Goal: Information Seeking & Learning: Learn about a topic

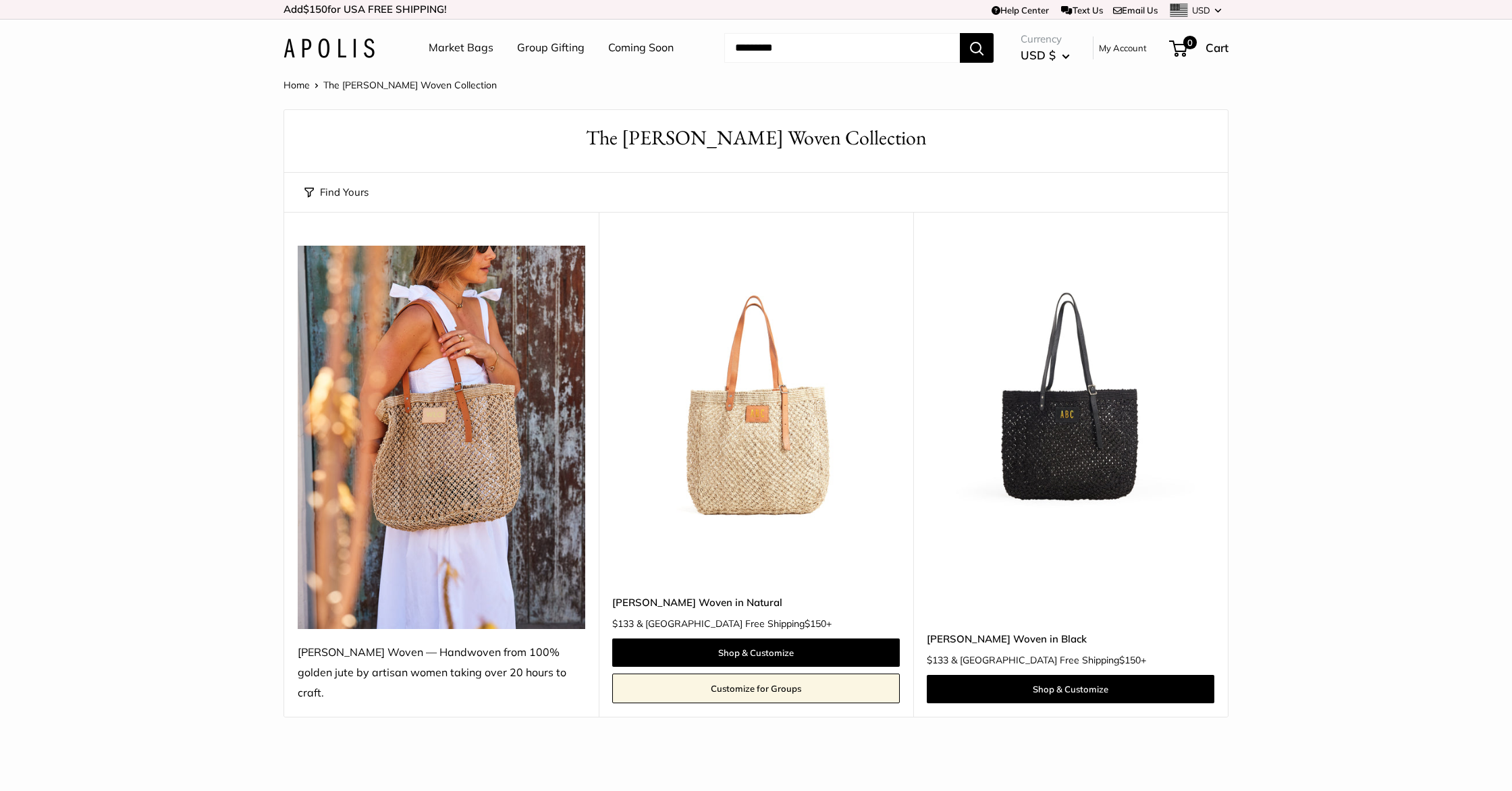
click at [0, 0] on img at bounding box center [0, 0] width 0 height 0
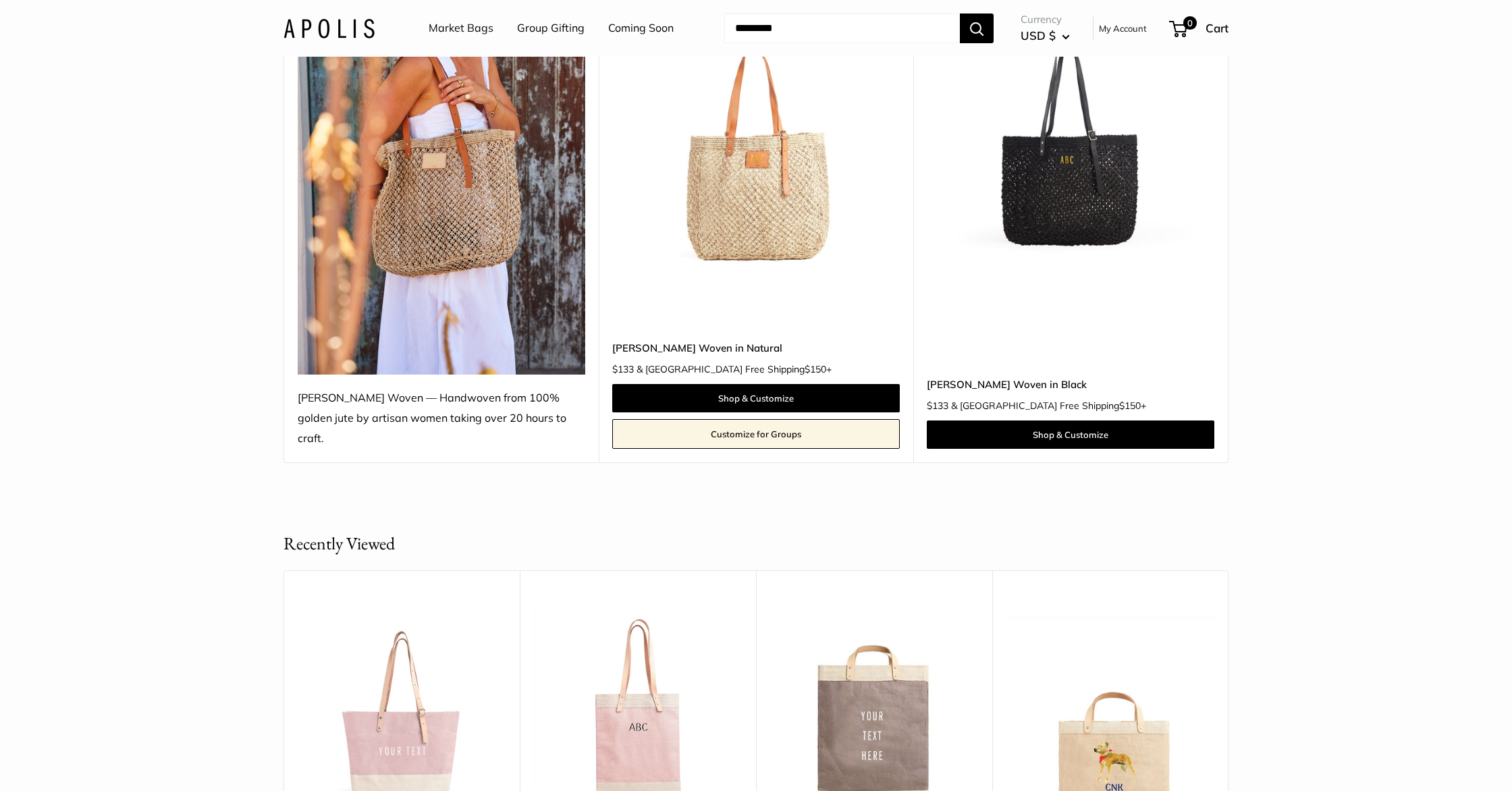
scroll to position [254, 0]
click at [427, 237] on img at bounding box center [441, 183] width 288 height 384
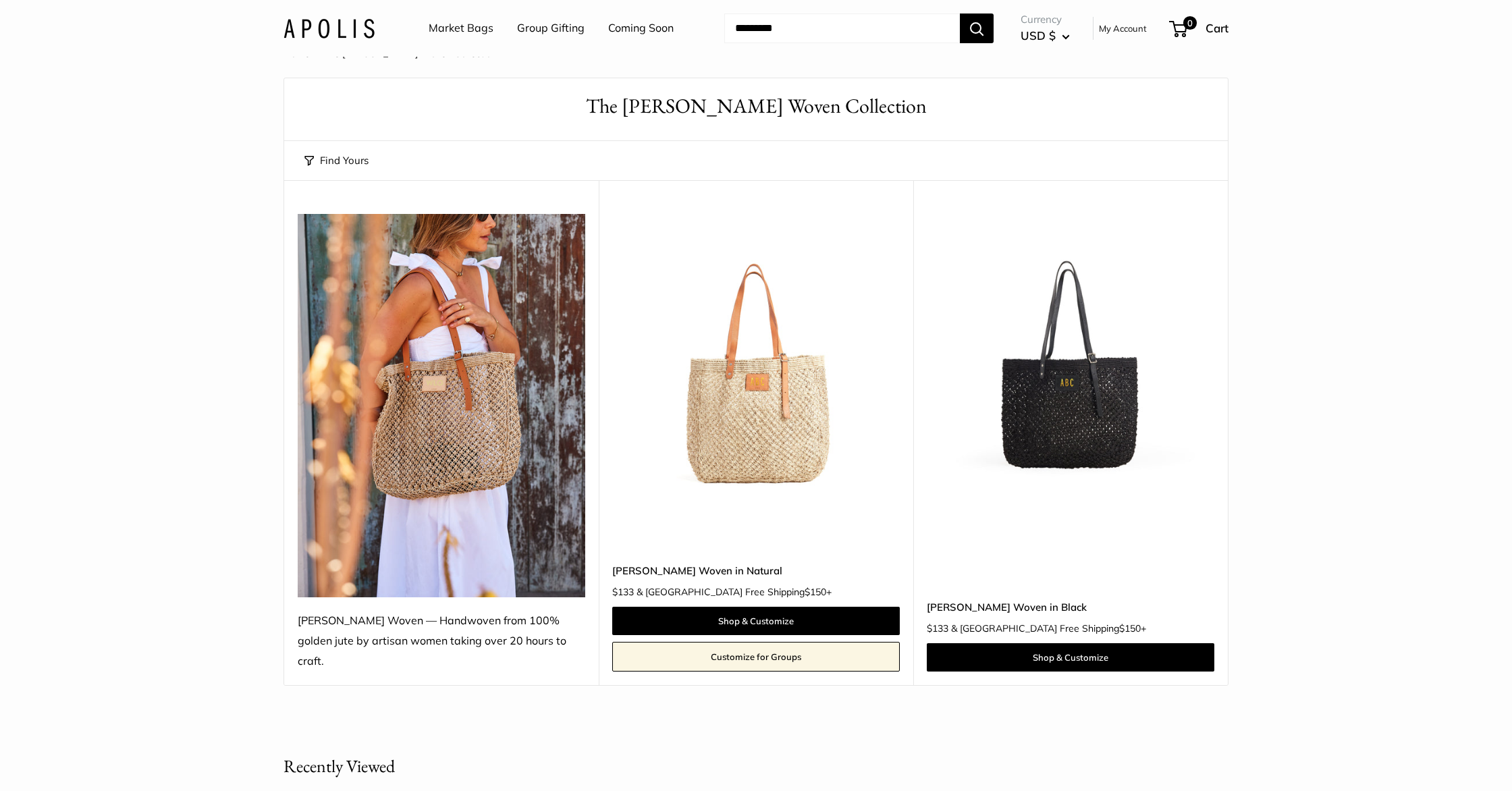
scroll to position [0, 0]
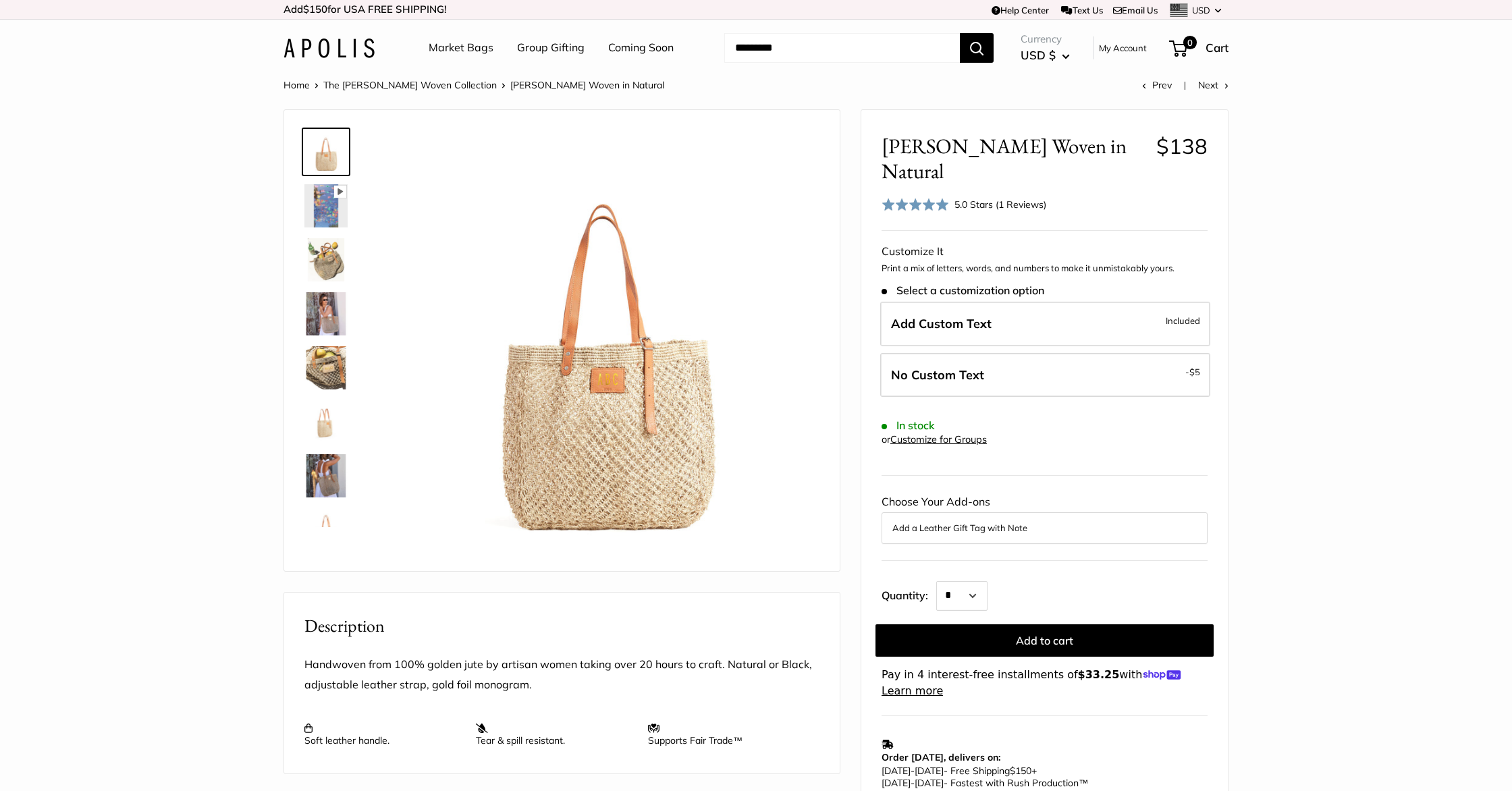
click at [331, 210] on img at bounding box center [327, 206] width 44 height 44
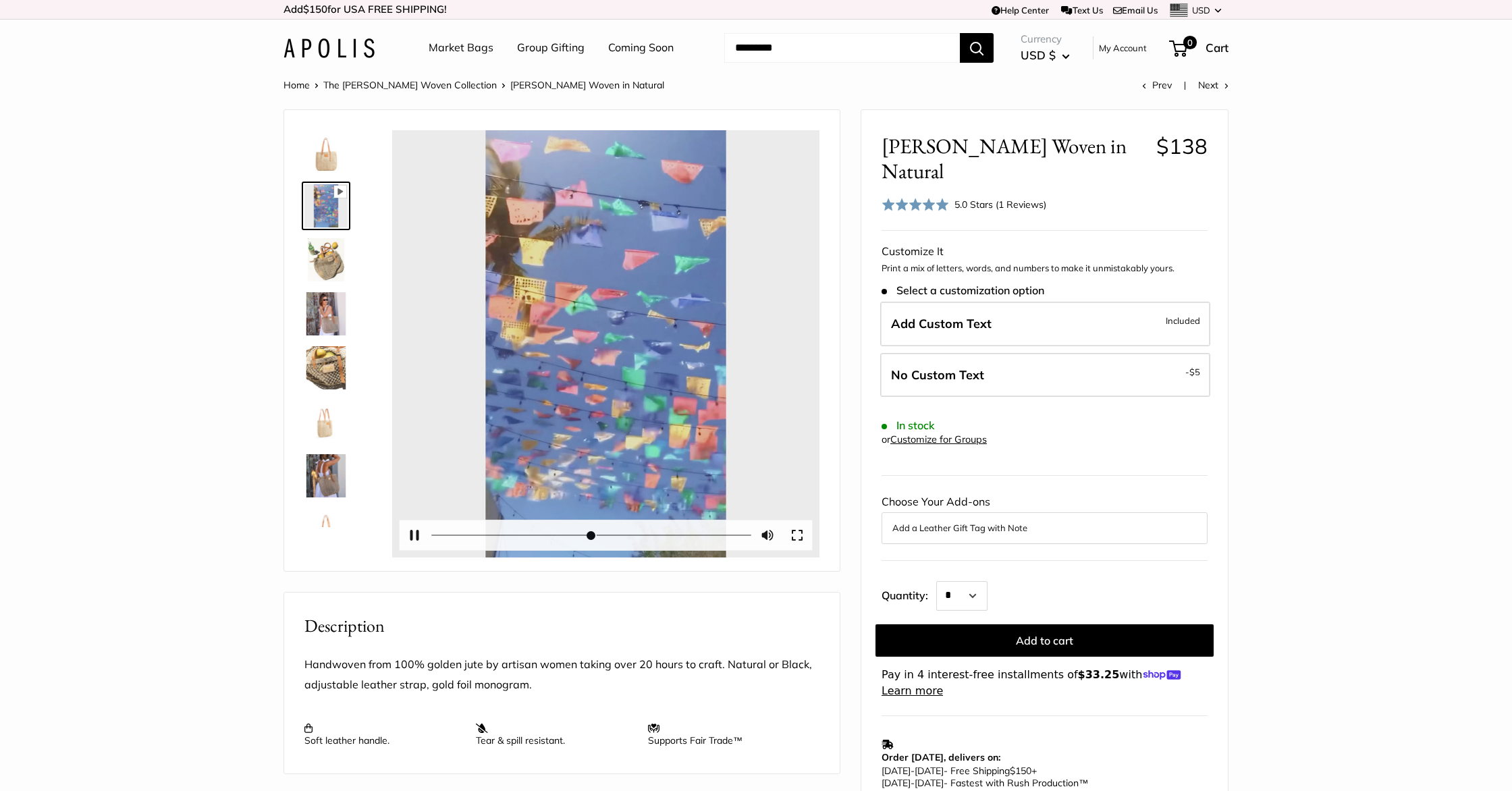
click at [600, 346] on div "Pause Play % buffered 00:00 Unmute Mute Exit fullscreen Enter fullscreen Play" at bounding box center [605, 344] width 427 height 427
click at [418, 530] on button "Pause Play" at bounding box center [415, 535] width 30 height 30
type input "*"
click at [316, 364] on img at bounding box center [327, 368] width 44 height 44
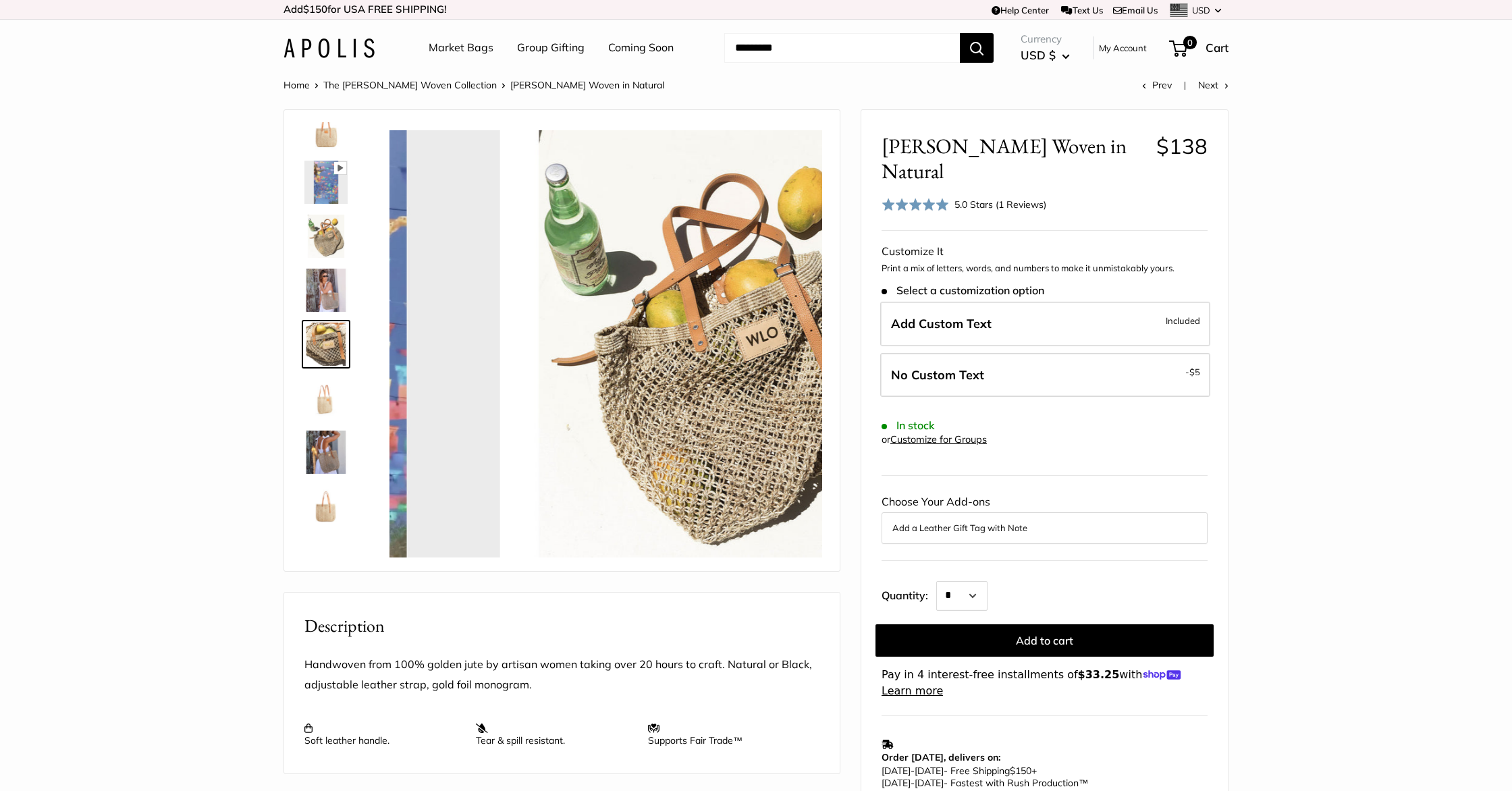
scroll to position [42, 0]
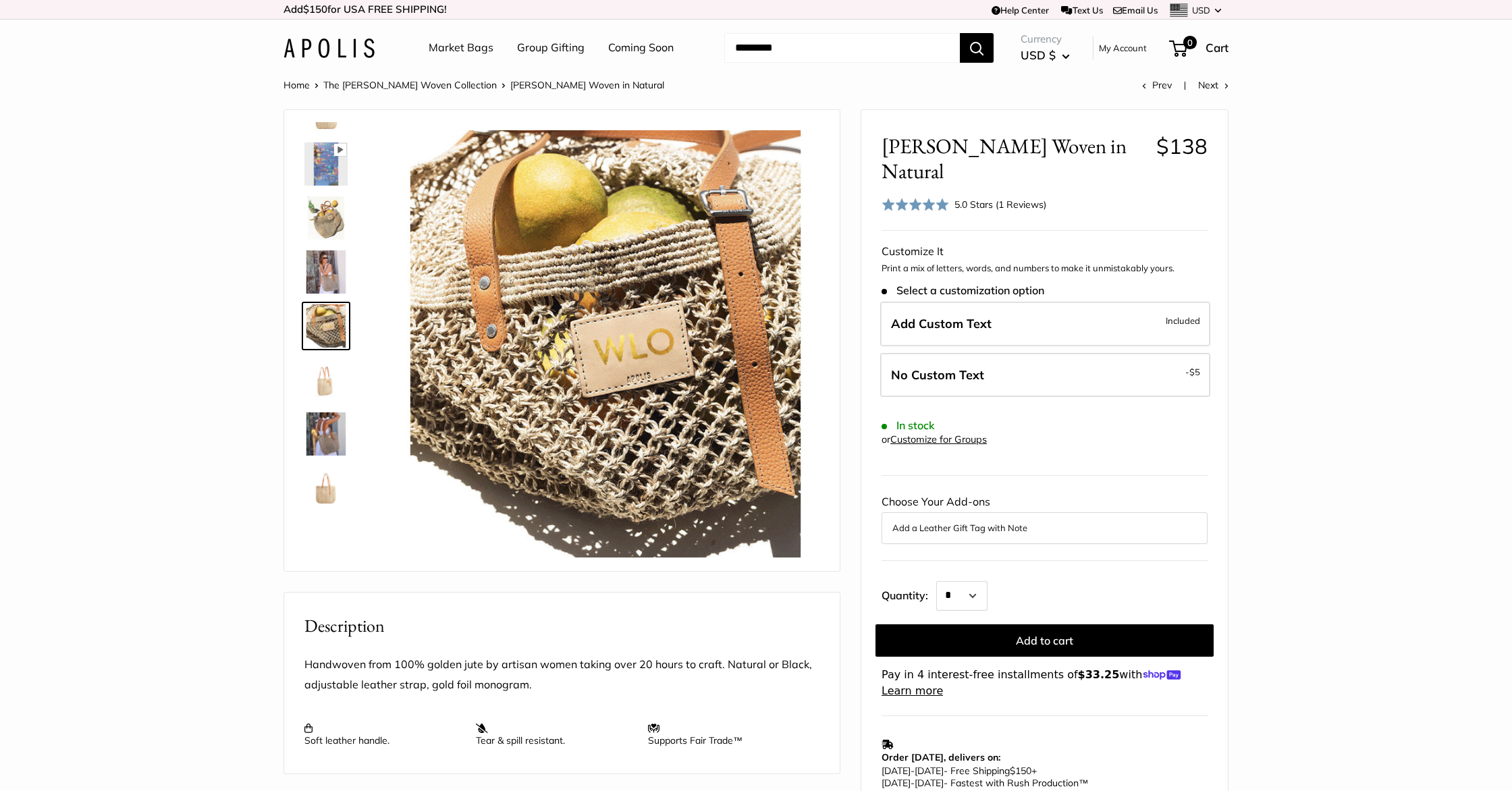
click at [326, 388] on img at bounding box center [327, 380] width 44 height 44
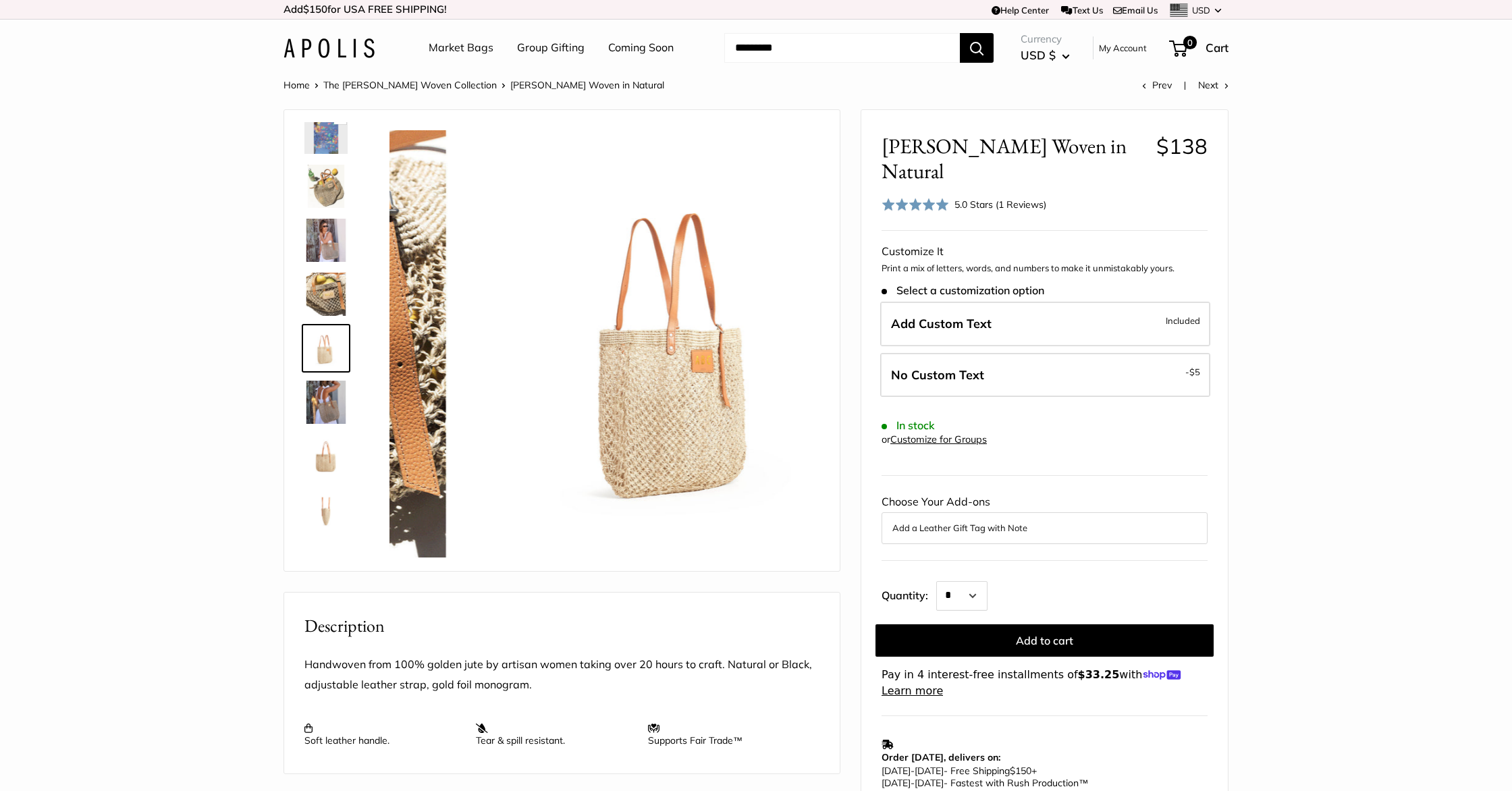
scroll to position [96, 0]
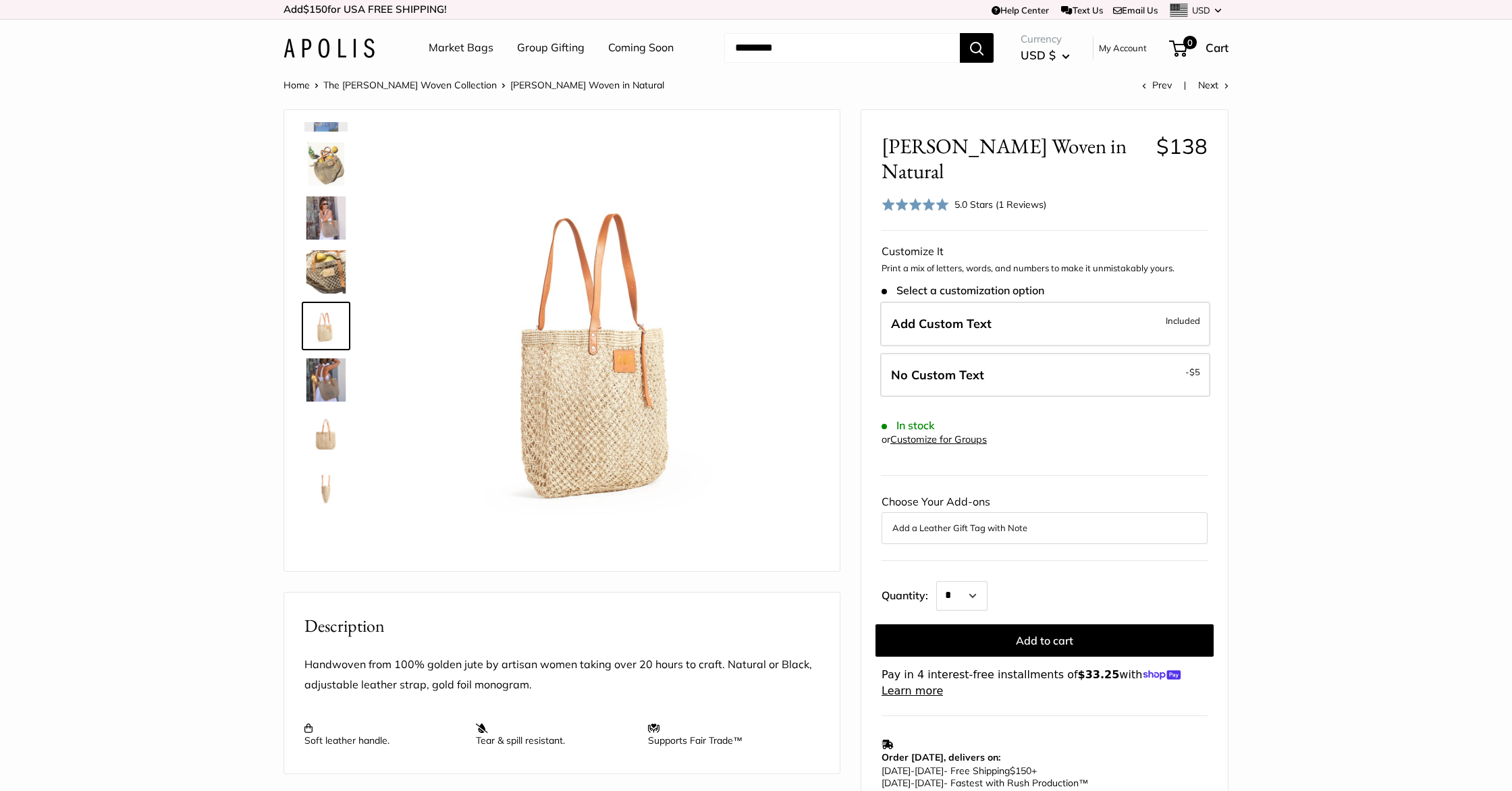
click at [326, 435] on img at bounding box center [327, 435] width 44 height 44
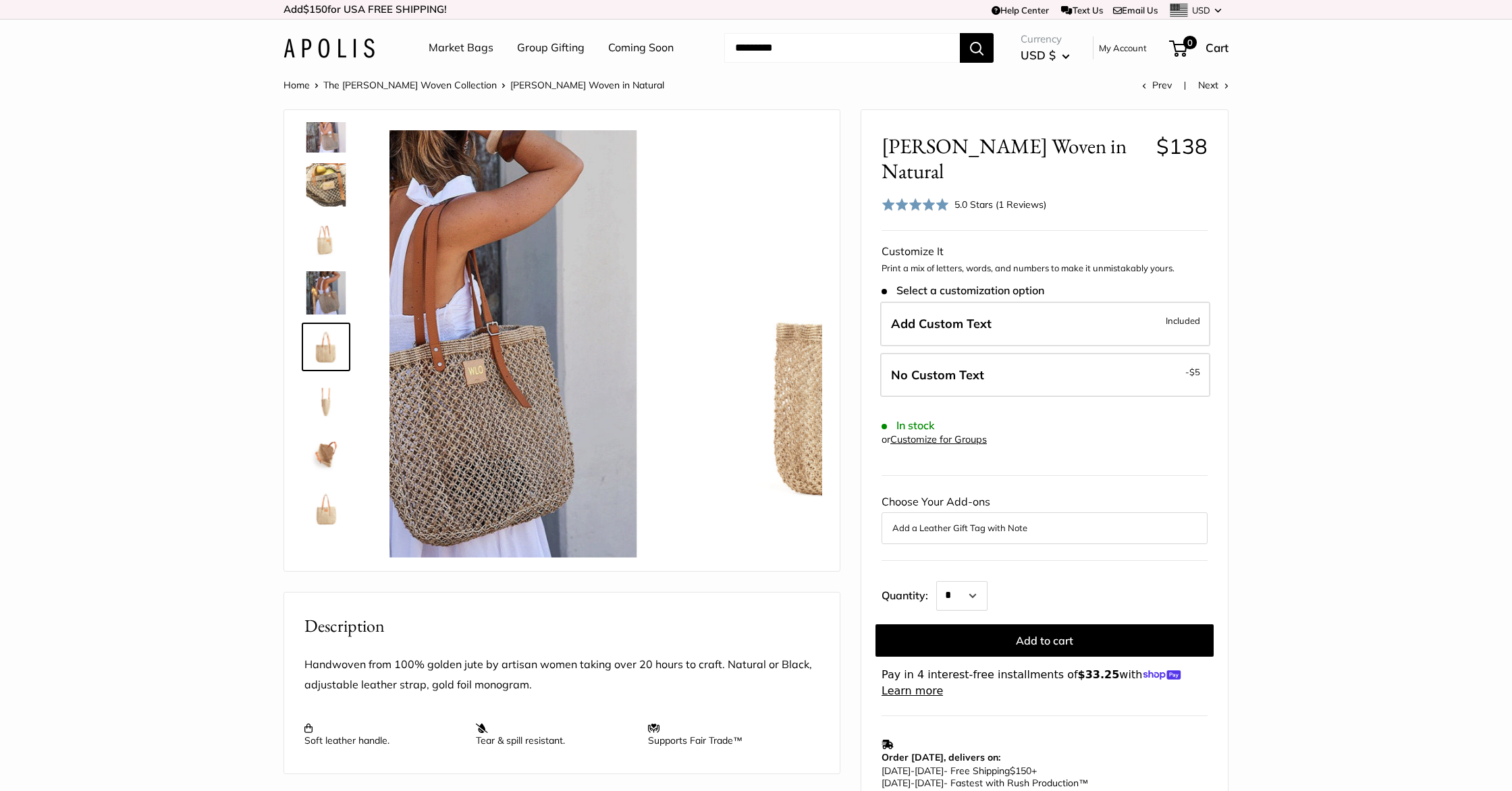
scroll to position [194, 0]
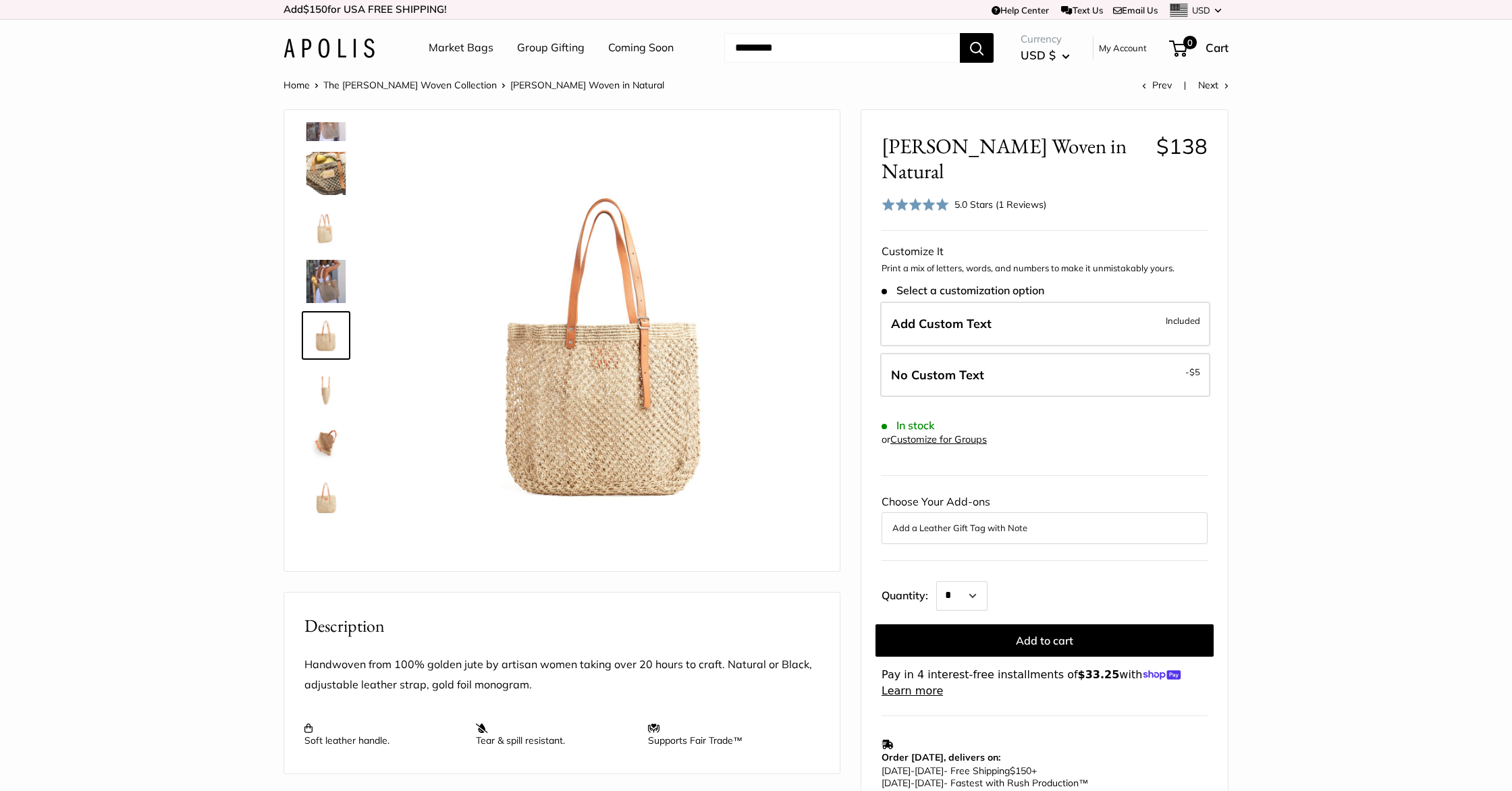
click at [322, 490] on img at bounding box center [327, 498] width 44 height 44
